Goal: Information Seeking & Learning: Find specific fact

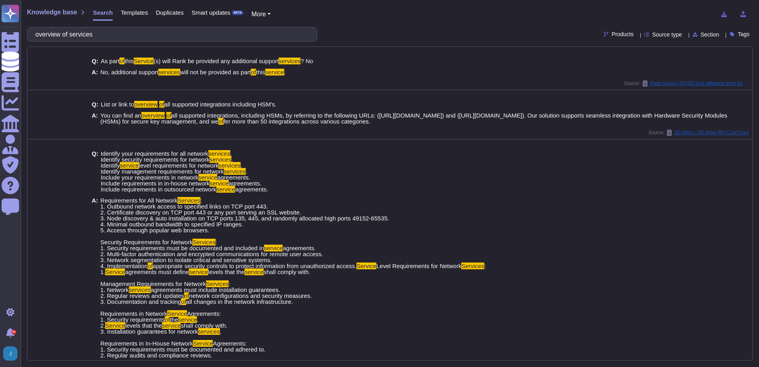
scroll to position [269, 0]
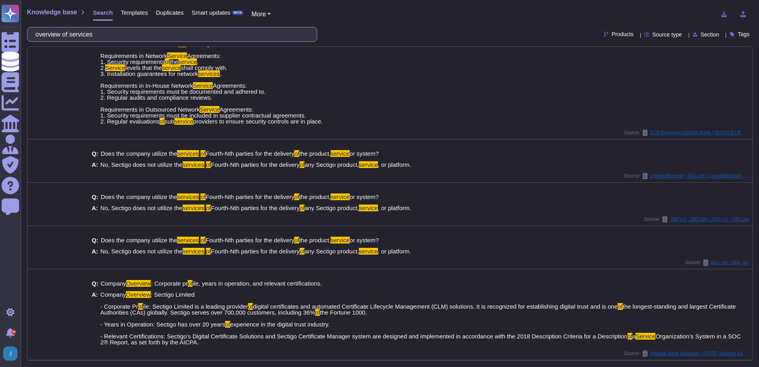
drag, startPoint x: 128, startPoint y: 36, endPoint x: -2, endPoint y: 30, distance: 129.5
click at [0, 30] on html "Questionnaires Knowledge Base Documents Analytics CAIQ / SIG Admin Trust Center…" at bounding box center [379, 183] width 759 height 367
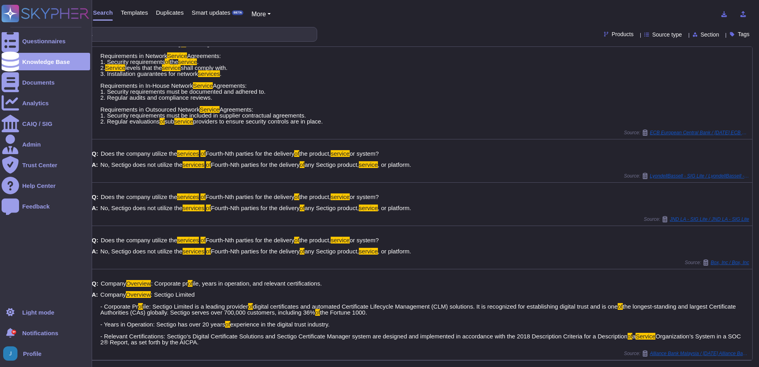
click at [0, 24] on html "Questionnaires Knowledge Base Documents Analytics CAIQ / SIG Admin Trust Center…" at bounding box center [379, 183] width 759 height 367
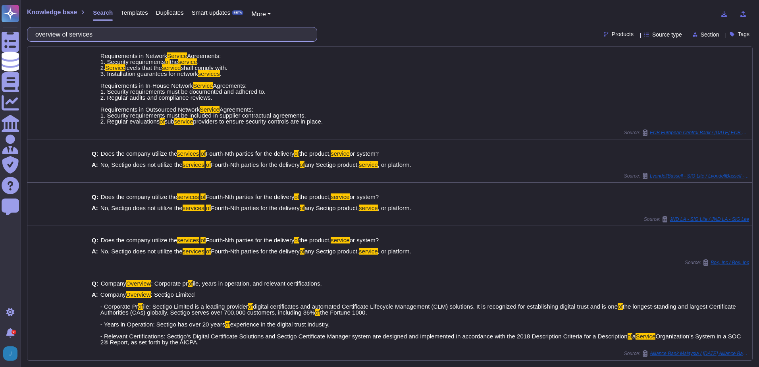
drag, startPoint x: 113, startPoint y: 28, endPoint x: -2, endPoint y: 18, distance: 115.1
click at [0, 18] on html "Questionnaires Knowledge Base Documents Analytics CAIQ / SIG Admin Trust Center…" at bounding box center [379, 183] width 759 height 367
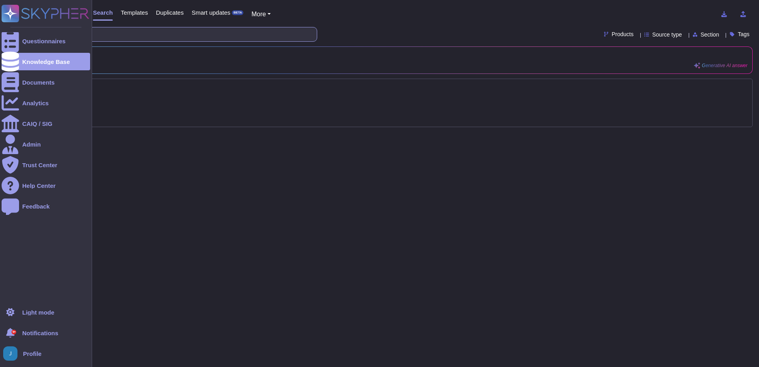
scroll to position [0, 0]
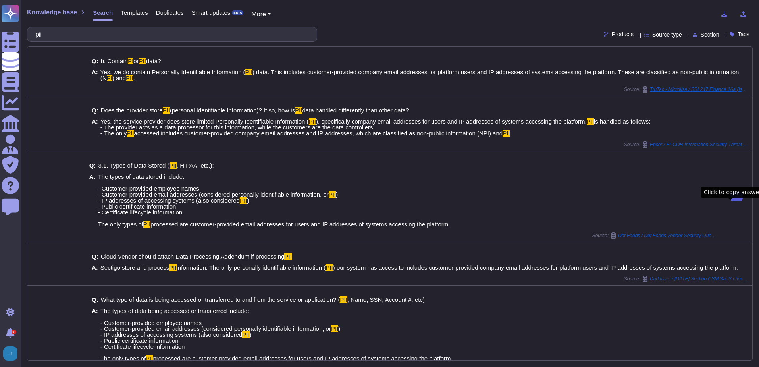
drag, startPoint x: 127, startPoint y: 39, endPoint x: 38, endPoint y: 22, distance: 90.1
click at [31, 22] on div "Knowledge base Search Templates Duplicates Smart updates BETA More pii Products…" at bounding box center [390, 183] width 738 height 367
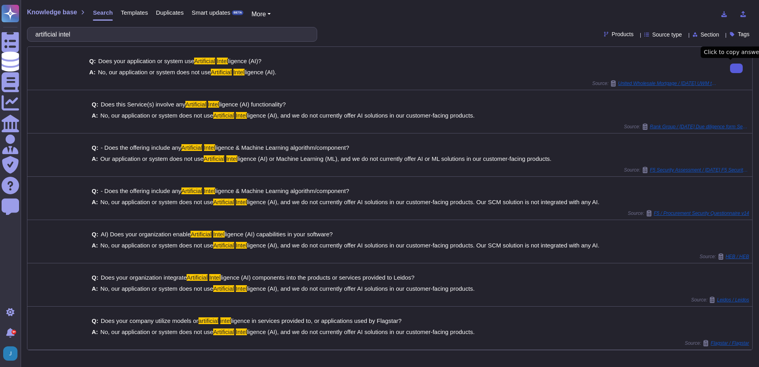
click at [736, 68] on button at bounding box center [736, 68] width 13 height 10
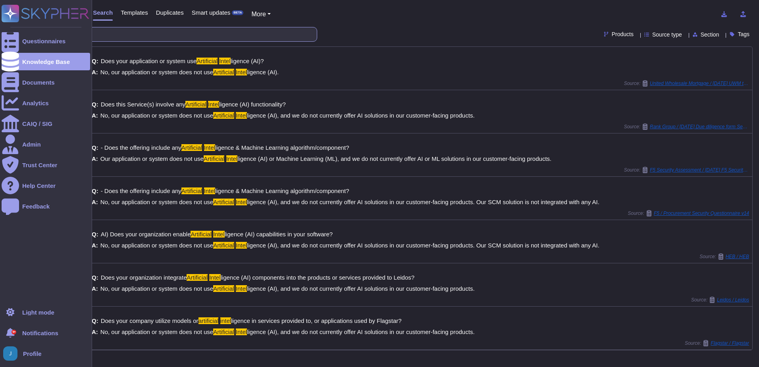
drag, startPoint x: 136, startPoint y: 35, endPoint x: 18, endPoint y: 29, distance: 118.8
click at [18, 29] on div "Questionnaires Knowledge Base Documents Analytics CAIQ / SIG Admin Trust Center…" at bounding box center [379, 183] width 759 height 367
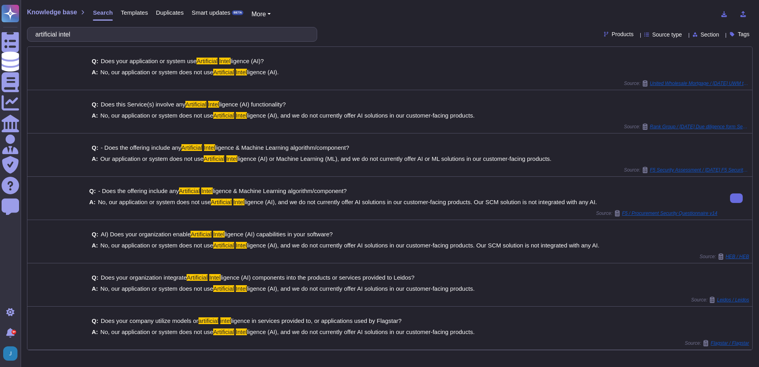
click at [527, 211] on div "Source: F5 / Procurement Security Questionnaire v14" at bounding box center [403, 213] width 628 height 6
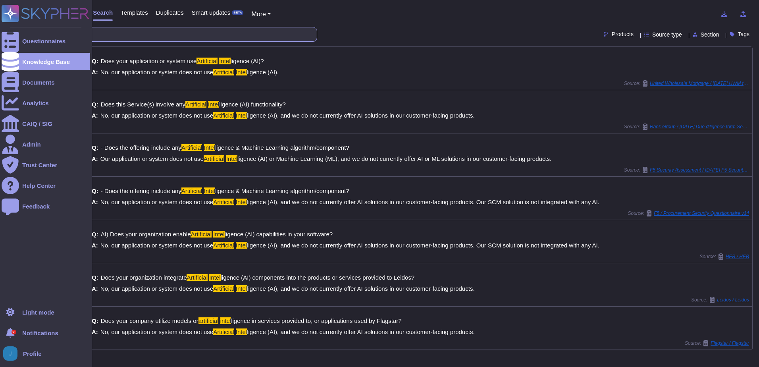
drag, startPoint x: 99, startPoint y: 33, endPoint x: 15, endPoint y: 30, distance: 84.2
click at [15, 30] on div "Questionnaires Knowledge Base Documents Analytics CAIQ / SIG Admin Trust Center…" at bounding box center [379, 183] width 759 height 367
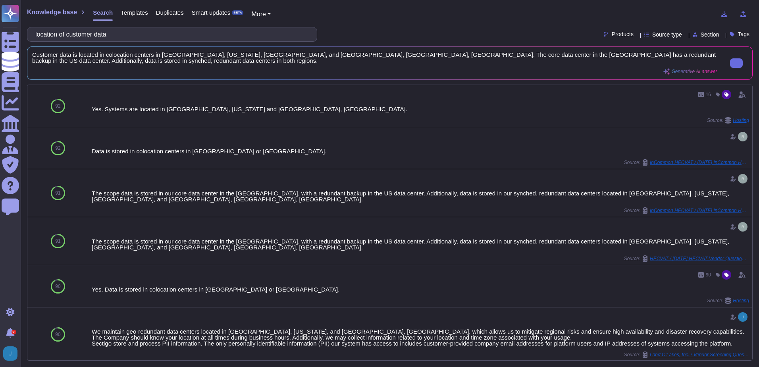
click at [611, 54] on span "Customer data is located in colocation centers in [GEOGRAPHIC_DATA], [US_STATE]…" at bounding box center [374, 58] width 684 height 12
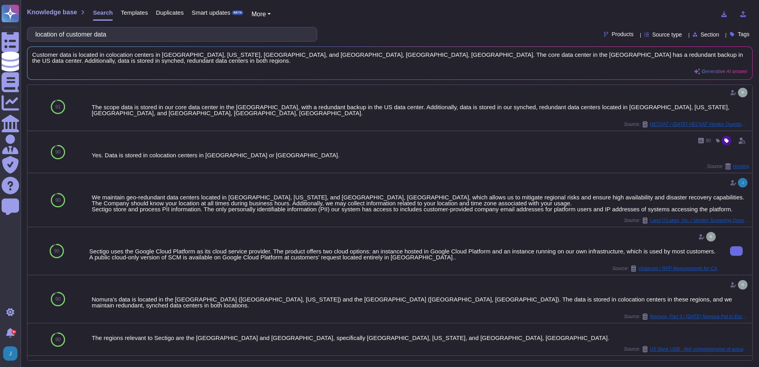
scroll to position [159, 0]
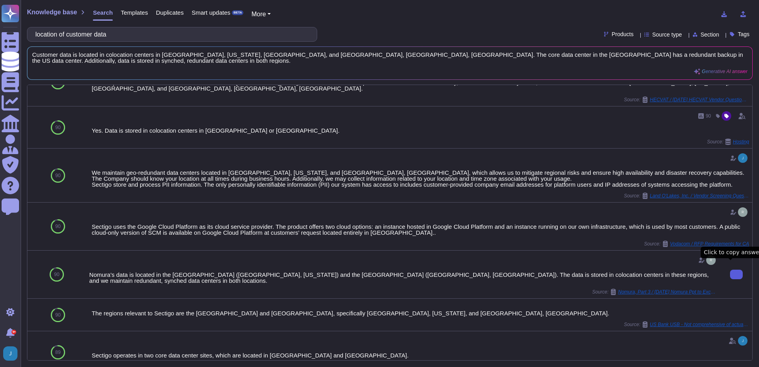
click at [736, 274] on icon at bounding box center [736, 274] width 0 height 0
drag, startPoint x: 153, startPoint y: 35, endPoint x: 29, endPoint y: 11, distance: 126.4
click at [29, 11] on div "Knowledge base Search Templates Duplicates Smart updates BETA More location of …" at bounding box center [390, 183] width 738 height 367
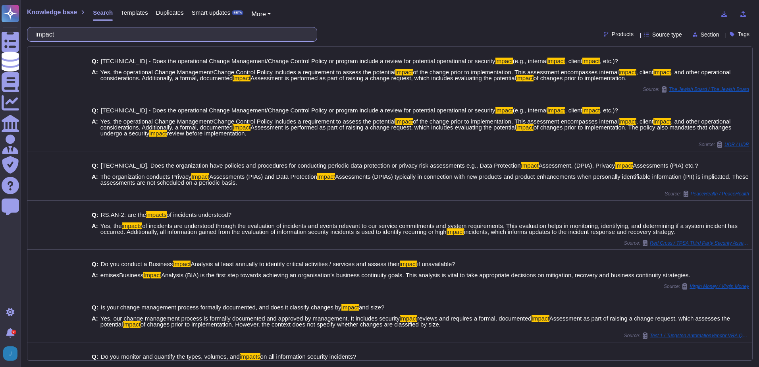
drag, startPoint x: 83, startPoint y: 35, endPoint x: 24, endPoint y: 34, distance: 59.5
click at [24, 34] on div "Knowledge base Search Templates Duplicates Smart updates BETA More impact Produ…" at bounding box center [390, 183] width 738 height 367
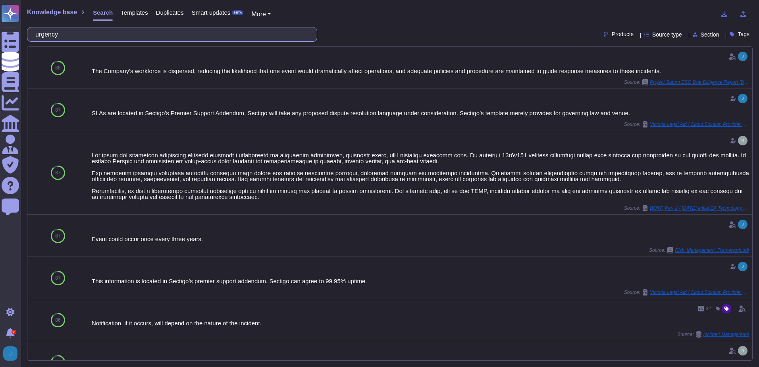
drag, startPoint x: 88, startPoint y: 35, endPoint x: 30, endPoint y: 34, distance: 58.3
click at [30, 34] on div "urgency" at bounding box center [172, 34] width 290 height 15
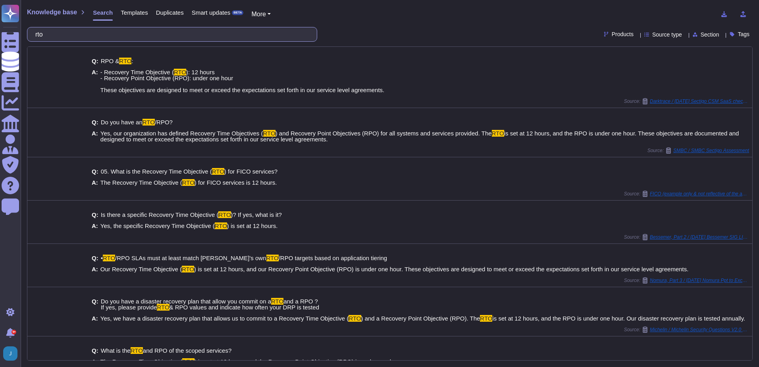
drag, startPoint x: 122, startPoint y: 35, endPoint x: 23, endPoint y: 46, distance: 99.5
click at [23, 46] on div "Knowledge base Search Templates Duplicates Smart updates BETA More rto Products…" at bounding box center [390, 183] width 738 height 367
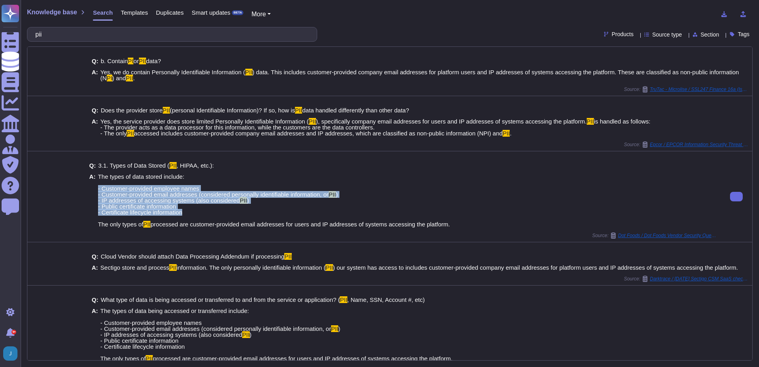
drag, startPoint x: 192, startPoint y: 226, endPoint x: 96, endPoint y: 198, distance: 99.6
click at [96, 198] on div "A: The types of data stored include: - Customer-provided employee names - Custo…" at bounding box center [403, 200] width 628 height 54
copy span "- Customer-provided employee names - Customer-provided email addresses (conside…"
drag, startPoint x: 448, startPoint y: 235, endPoint x: 96, endPoint y: 235, distance: 351.5
click at [96, 227] on div "A: The types of data stored include: - Customer-provided employee names - Custo…" at bounding box center [403, 200] width 628 height 54
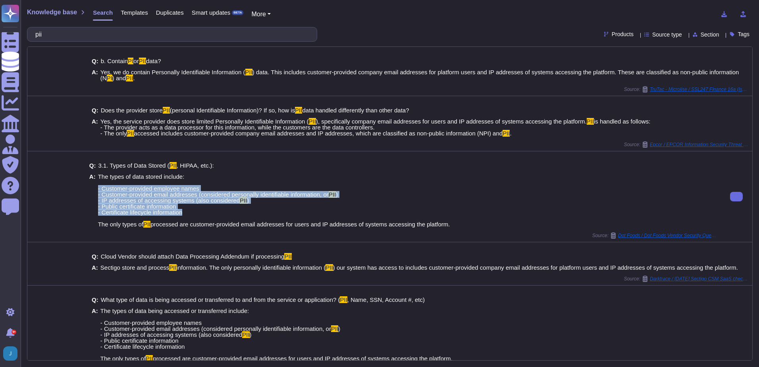
copy span "The only types of PII processed are customer-provided email addresses for users…"
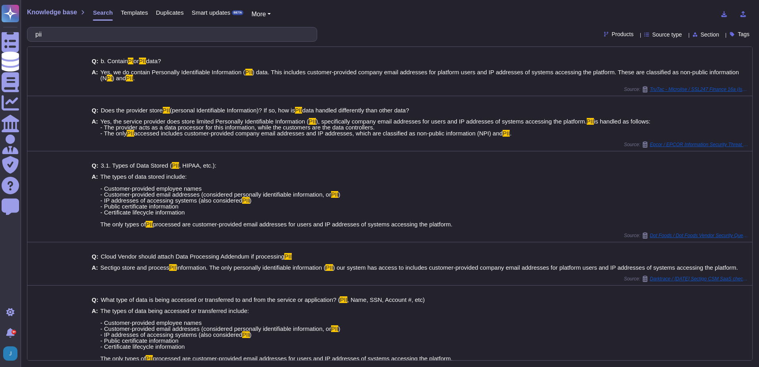
drag, startPoint x: 96, startPoint y: 27, endPoint x: 92, endPoint y: 32, distance: 6.2
click at [94, 29] on div "pii" at bounding box center [172, 34] width 290 height 15
click at [87, 33] on input "pii" at bounding box center [169, 34] width 277 height 14
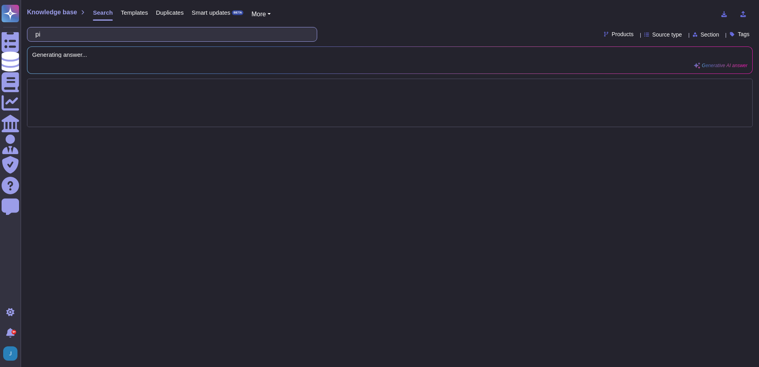
type input "p"
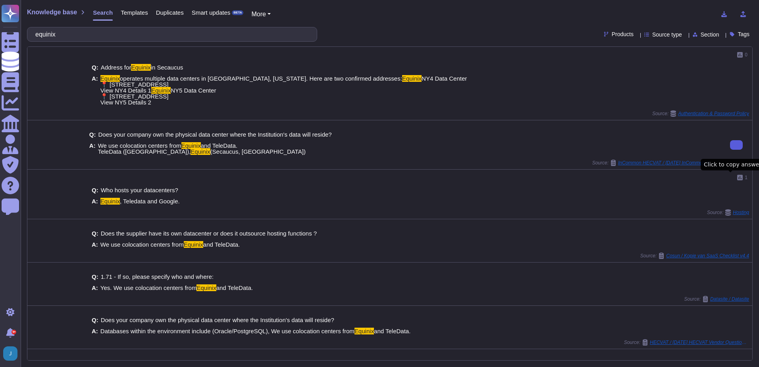
click at [736, 145] on icon at bounding box center [736, 145] width 0 height 0
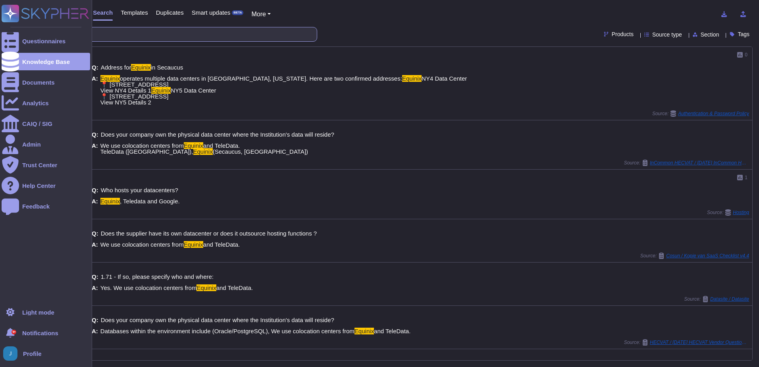
drag, startPoint x: 124, startPoint y: 33, endPoint x: 16, endPoint y: 24, distance: 108.3
click at [16, 24] on div "Questionnaires Knowledge Base Documents Analytics CAIQ / SIG Admin Trust Center…" at bounding box center [379, 183] width 759 height 367
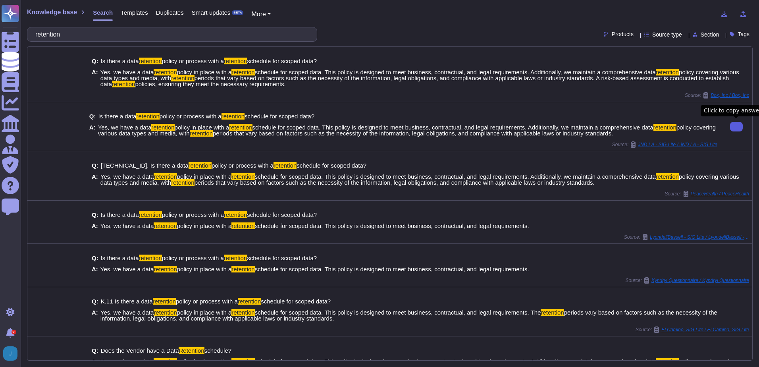
click at [734, 127] on button at bounding box center [736, 127] width 13 height 10
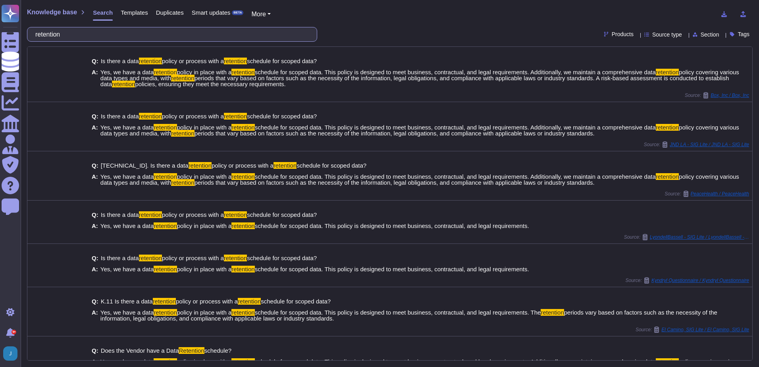
drag, startPoint x: 81, startPoint y: 36, endPoint x: 37, endPoint y: 36, distance: 43.6
click at [37, 36] on div "retention" at bounding box center [172, 34] width 290 height 15
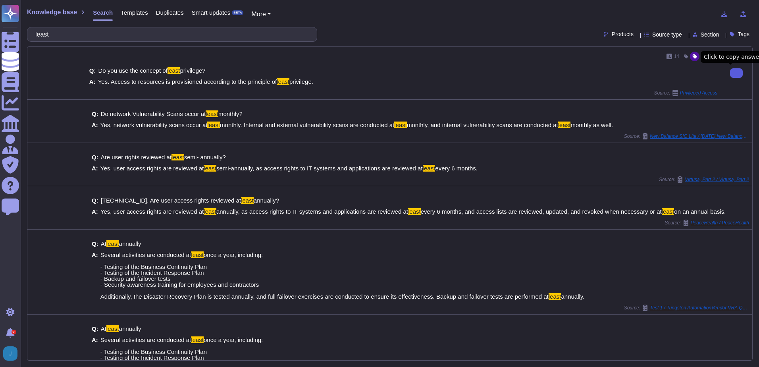
click at [730, 76] on button at bounding box center [736, 73] width 13 height 10
drag, startPoint x: 95, startPoint y: 34, endPoint x: 22, endPoint y: 30, distance: 73.1
click at [22, 30] on div "Knowledge base Search Templates Duplicates Smart updates BETA More least Produc…" at bounding box center [390, 183] width 738 height 367
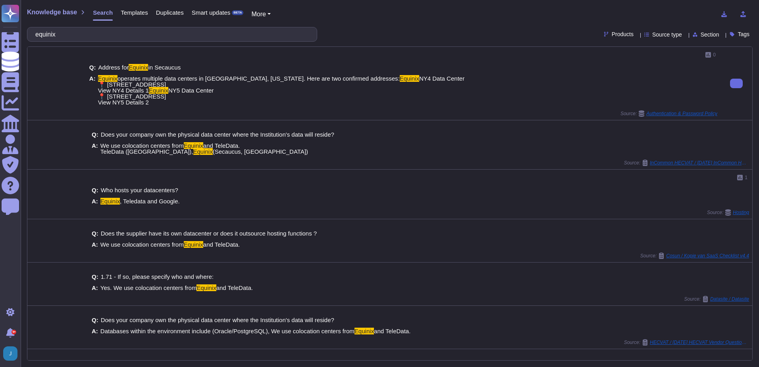
drag, startPoint x: 150, startPoint y: 108, endPoint x: 98, endPoint y: 96, distance: 53.7
click at [98, 96] on span "Equinix operates multiple data centers in [GEOGRAPHIC_DATA], [US_STATE]. Here a…" at bounding box center [281, 90] width 366 height 30
copy span "Equinix NY4 Data Center 📍 [STREET_ADDRESS] View NY4 Details 1"
drag, startPoint x: 157, startPoint y: 141, endPoint x: 140, endPoint y: 135, distance: 17.6
click at [140, 110] on div "Q: Address for Equinix in [GEOGRAPHIC_DATA] A: Equinix operates multiple data c…" at bounding box center [403, 85] width 628 height 51
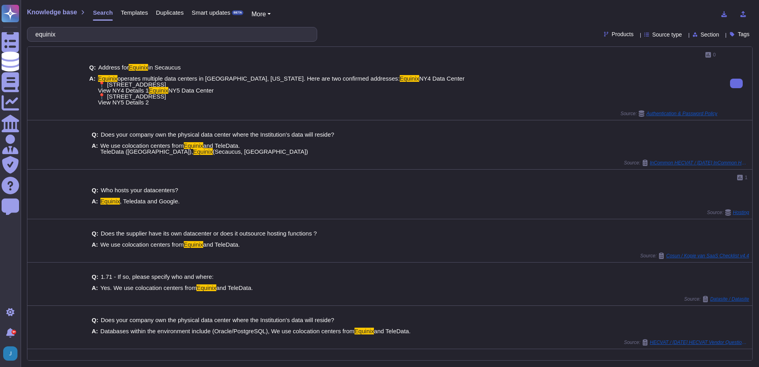
click at [264, 105] on span "Equinix operates multiple data centers in [GEOGRAPHIC_DATA], [US_STATE]. Here a…" at bounding box center [281, 90] width 366 height 30
drag, startPoint x: 90, startPoint y: 34, endPoint x: 37, endPoint y: 29, distance: 53.8
click at [37, 29] on div "equinix" at bounding box center [172, 34] width 290 height 15
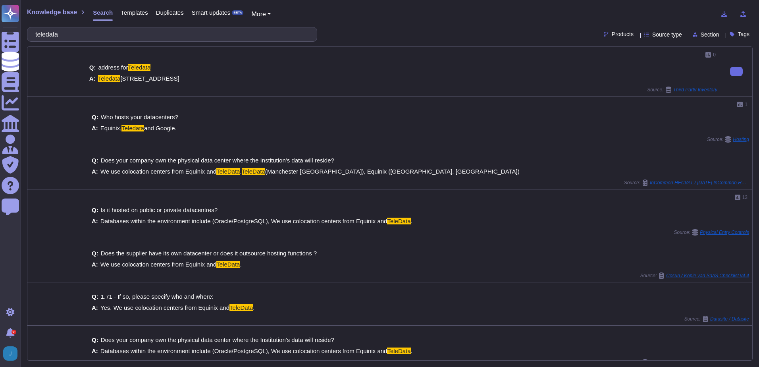
drag, startPoint x: 307, startPoint y: 79, endPoint x: 98, endPoint y: 83, distance: 208.4
click at [98, 83] on div "Q: address for Teledata A: Teledata - [STREET_ADDRESS]" at bounding box center [403, 73] width 628 height 27
copy span "[STREET_ADDRESS]"
drag, startPoint x: 98, startPoint y: 32, endPoint x: 21, endPoint y: 28, distance: 77.1
click at [21, 28] on div "Knowledge base Search Templates Duplicates Smart updates BETA More teledata Pro…" at bounding box center [390, 183] width 738 height 367
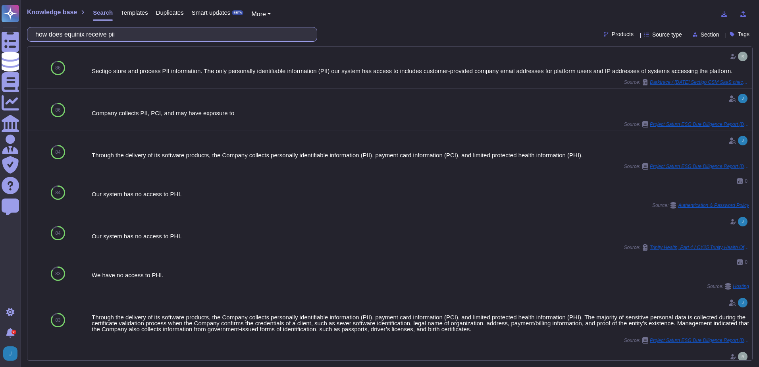
drag, startPoint x: 146, startPoint y: 36, endPoint x: 27, endPoint y: 27, distance: 119.4
click at [24, 25] on div "Knowledge base Search Templates Duplicates Smart updates BETA More how does equ…" at bounding box center [390, 183] width 738 height 367
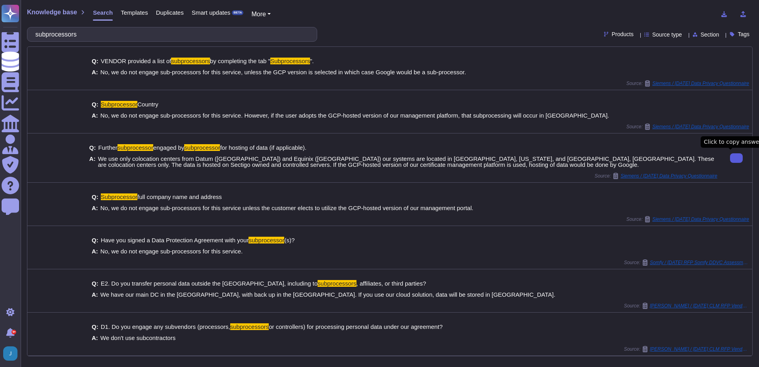
drag, startPoint x: 106, startPoint y: 39, endPoint x: 23, endPoint y: 34, distance: 83.5
click at [23, 34] on div "Knowledge base Search Templates Duplicates Smart updates BETA More subprocessor…" at bounding box center [390, 183] width 738 height 367
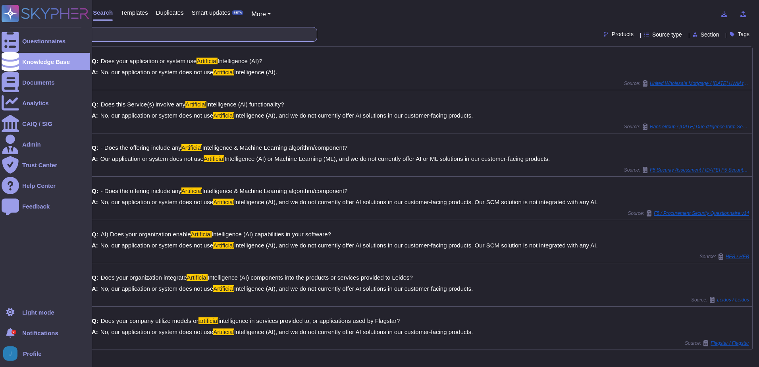
drag, startPoint x: 79, startPoint y: 33, endPoint x: 21, endPoint y: 28, distance: 59.0
click at [21, 28] on div "Questionnaires Knowledge Base Documents Analytics CAIQ / SIG Admin Trust Center…" at bounding box center [379, 183] width 759 height 367
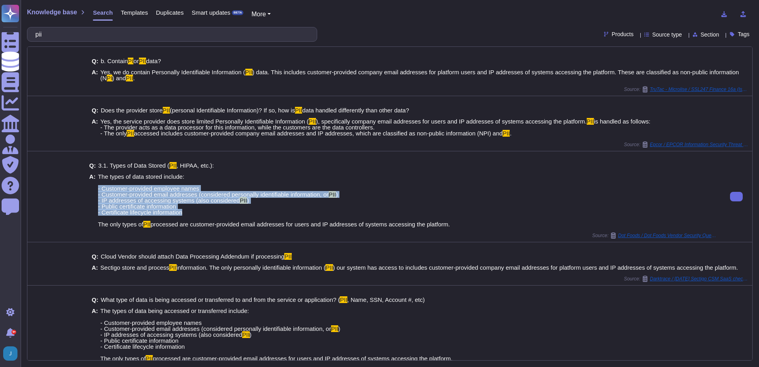
drag, startPoint x: 183, startPoint y: 226, endPoint x: 97, endPoint y: 198, distance: 90.1
click at [98, 198] on span "The types of data stored include: - Customer-provided employee names - Customer…" at bounding box center [274, 200] width 352 height 54
copy span "- Customer-provided employee names - Customer-provided email addresses (conside…"
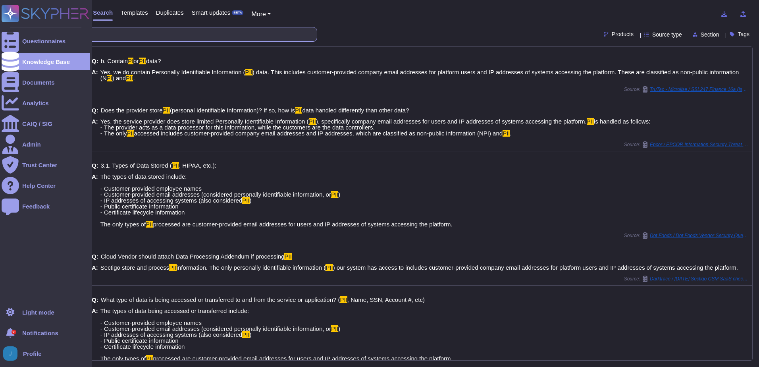
drag, startPoint x: 107, startPoint y: 33, endPoint x: 6, endPoint y: 17, distance: 102.7
click at [0, 17] on html "Questionnaires Knowledge Base Documents Analytics CAIQ / SIG Admin Trust Center…" at bounding box center [379, 183] width 759 height 367
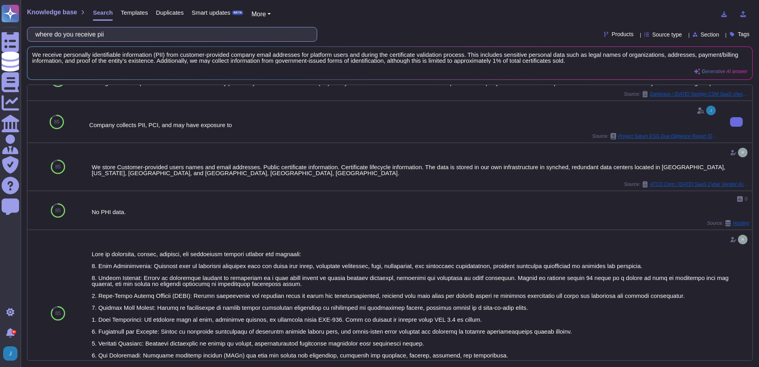
scroll to position [40, 0]
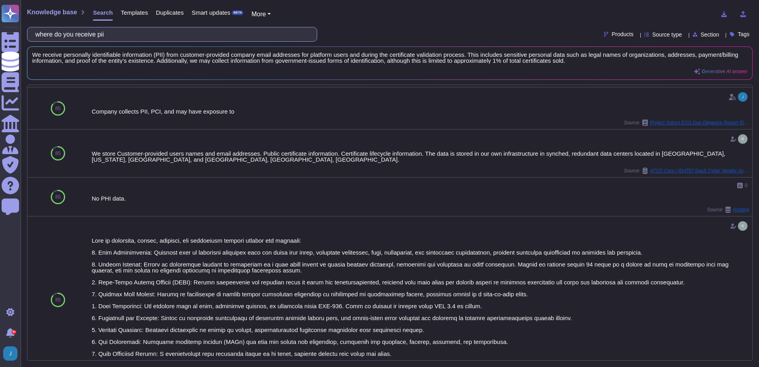
drag, startPoint x: 135, startPoint y: 32, endPoint x: -2, endPoint y: 29, distance: 136.9
click at [0, 29] on html "Questionnaires Knowledge Base Documents Analytics CAIQ / SIG Admin Trust Center…" at bounding box center [379, 183] width 759 height 367
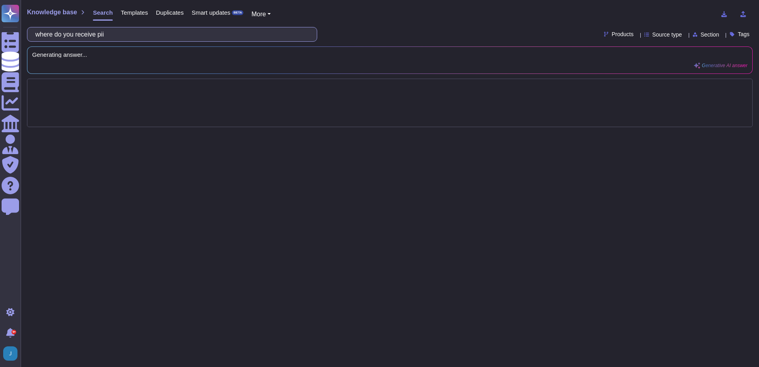
scroll to position [0, 0]
type input "equinix gcp"
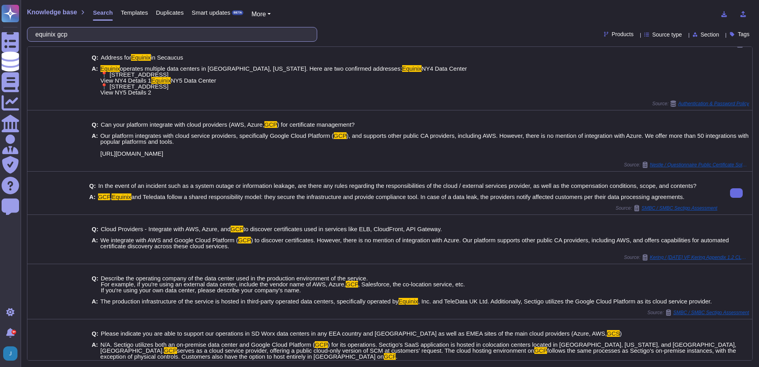
scroll to position [40, 0]
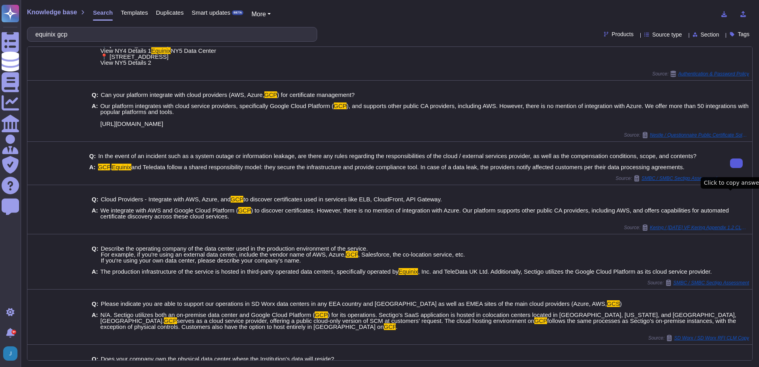
click at [730, 168] on button at bounding box center [736, 163] width 13 height 10
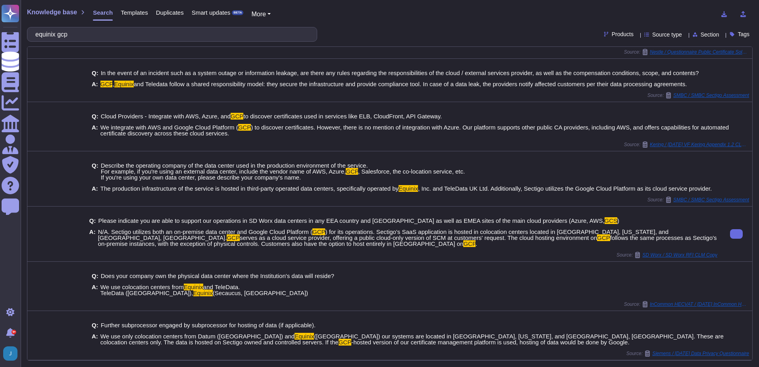
scroll to position [164, 0]
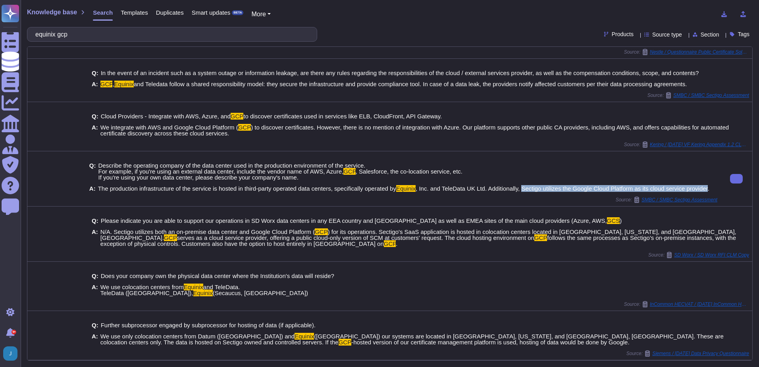
drag, startPoint x: 705, startPoint y: 181, endPoint x: 521, endPoint y: 179, distance: 184.5
click at [521, 185] on span ", Inc. and TeleData UK Ltd. Additionally, Sectigo utilizes the Google Cloud Pla…" at bounding box center [562, 188] width 294 height 7
copy span "Sectigo utilizes the Google Cloud Platform as its cloud service provider"
